Goal: Task Accomplishment & Management: Use online tool/utility

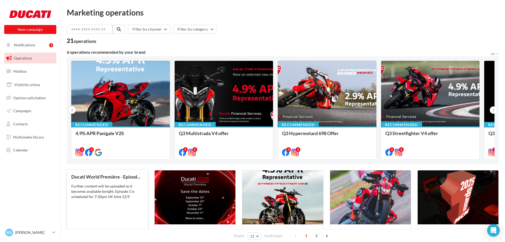
click at [97, 198] on div "Further content will be uploaded as it becomes available tonight. Episode 1 is …" at bounding box center [107, 191] width 72 height 16
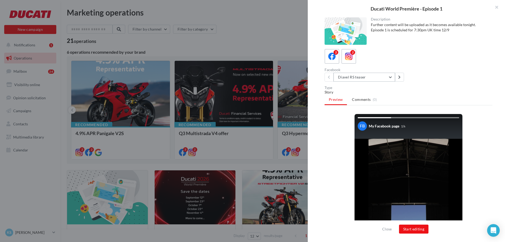
click at [389, 76] on button "Diavel RS teaser" at bounding box center [365, 77] width 62 height 9
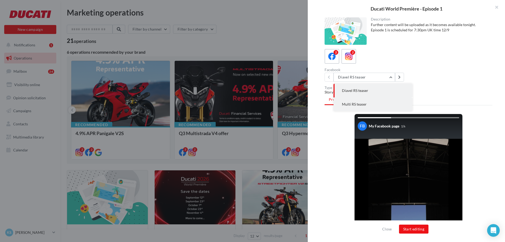
click at [364, 101] on button "Multi RS teaser" at bounding box center [373, 104] width 79 height 14
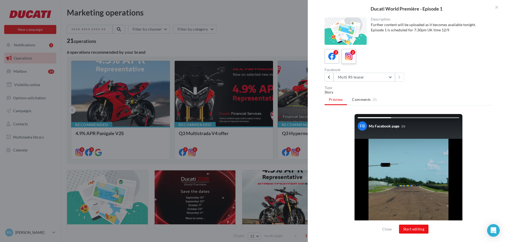
click at [350, 55] on icon at bounding box center [349, 57] width 8 height 8
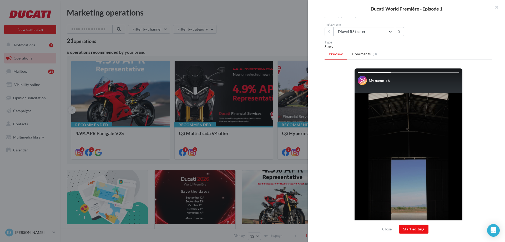
scroll to position [88, 0]
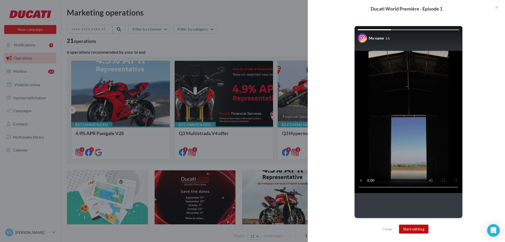
click at [421, 227] on button "Start editing" at bounding box center [414, 229] width 30 height 9
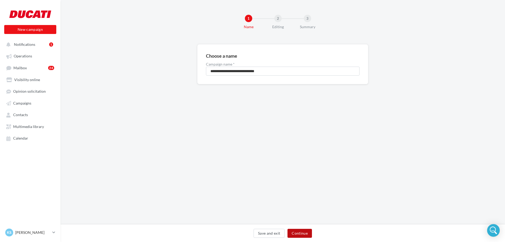
click at [303, 235] on button "Continue" at bounding box center [300, 233] width 24 height 9
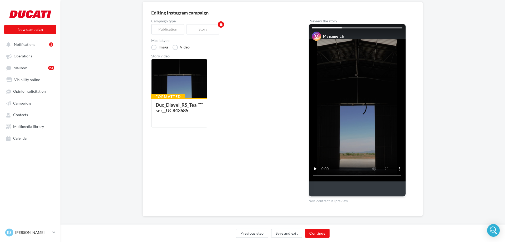
scroll to position [48, 0]
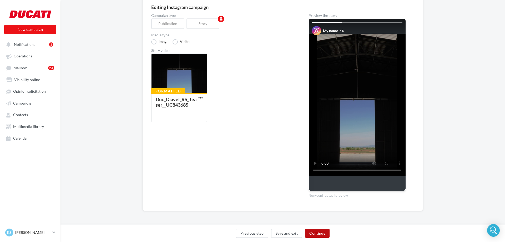
click at [316, 233] on button "Continue" at bounding box center [317, 233] width 24 height 9
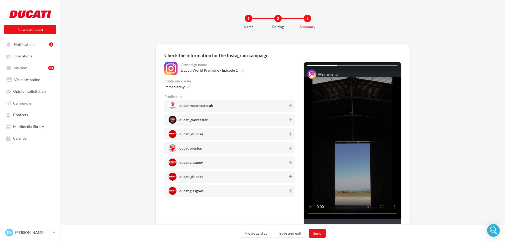
click at [290, 177] on icon at bounding box center [290, 177] width 3 height 4
click at [318, 236] on button "Send" at bounding box center [317, 233] width 17 height 9
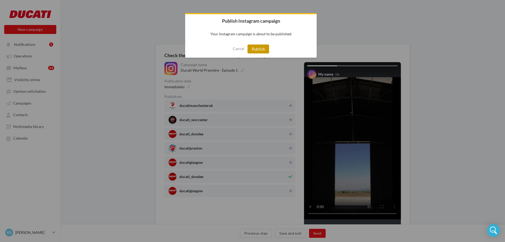
click at [258, 52] on button "Publish" at bounding box center [259, 48] width 22 height 9
